Goal: Check status: Check status

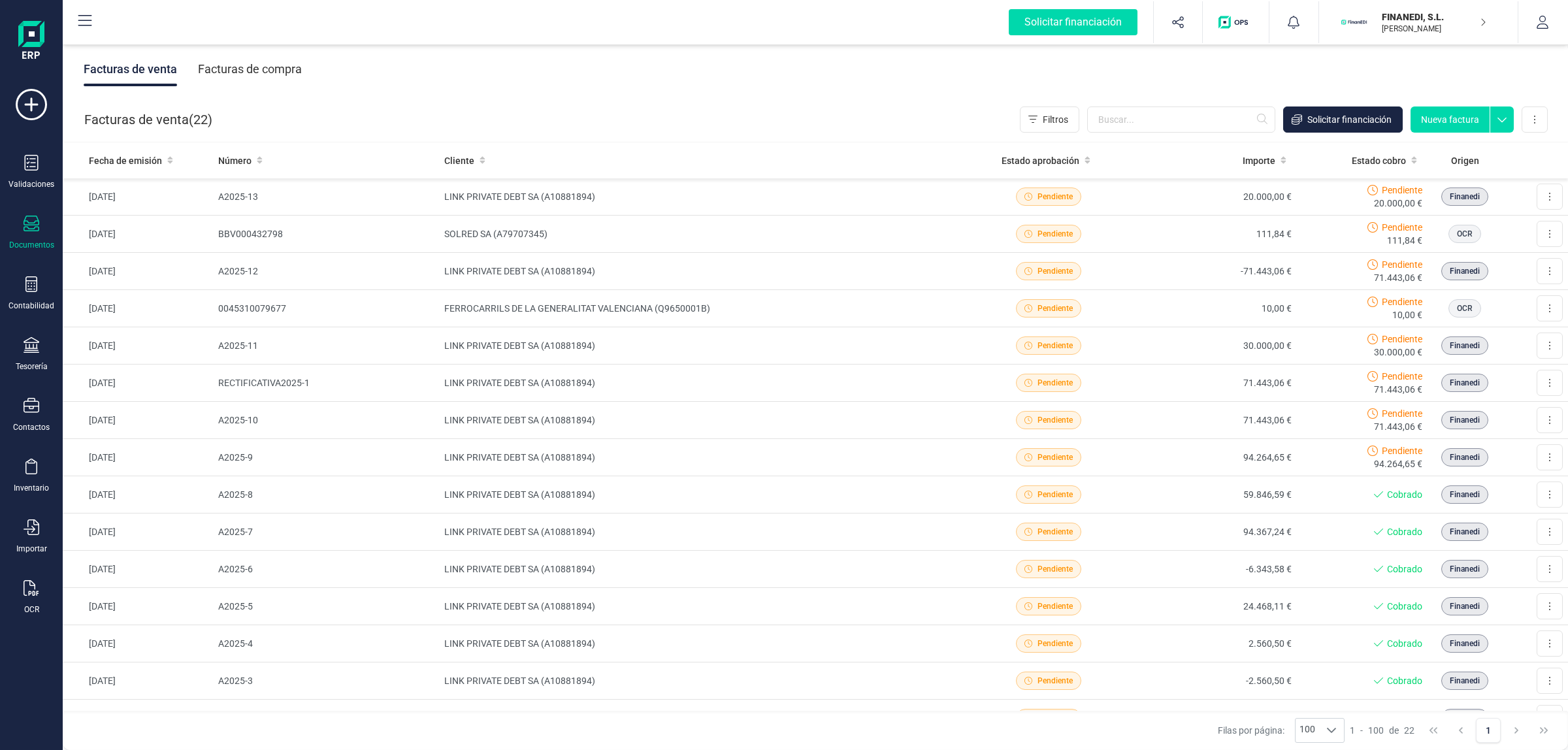
click at [466, 92] on div "Facturas de venta Facturas de compra" at bounding box center [815, 69] width 1505 height 55
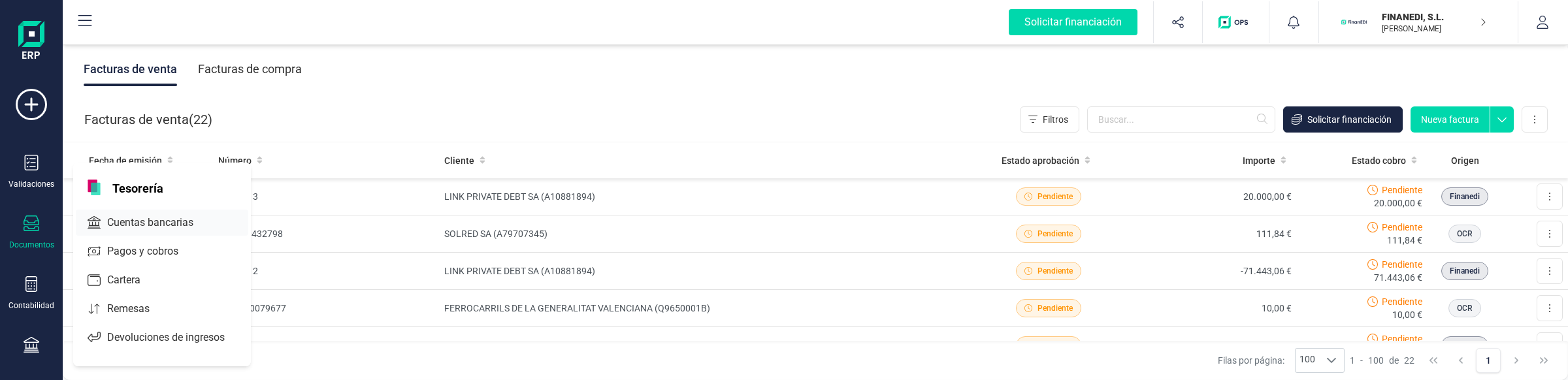
click at [102, 229] on span "Cuentas bancarias" at bounding box center [159, 223] width 115 height 16
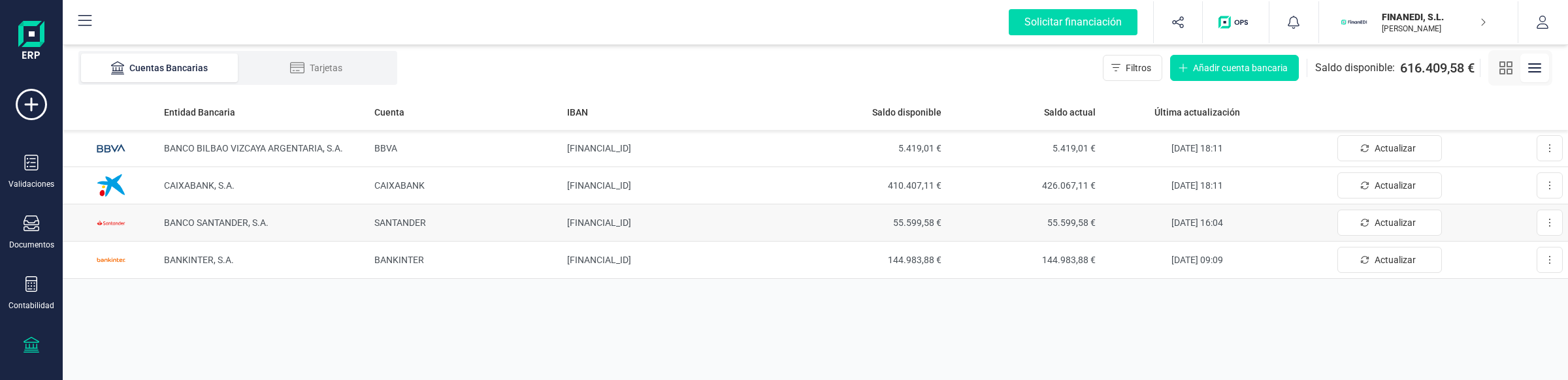
click at [1281, 220] on td "24/09/2025 16:04" at bounding box center [1197, 223] width 193 height 37
click at [1217, 213] on td "24/09/2025 16:04" at bounding box center [1197, 223] width 193 height 37
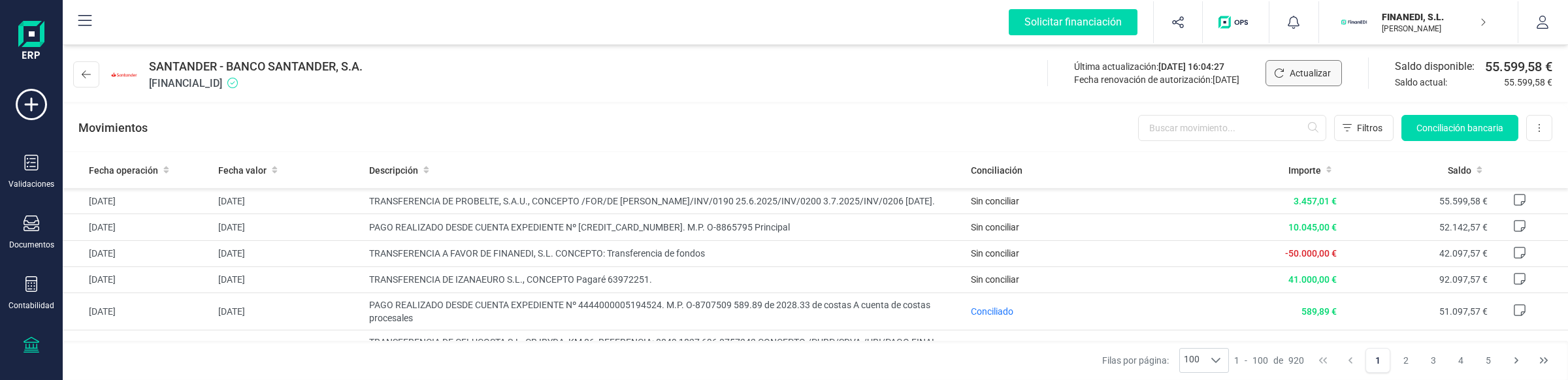
click at [1309, 74] on span "Actualizar" at bounding box center [1310, 73] width 41 height 13
